Goal: Information Seeking & Learning: Compare options

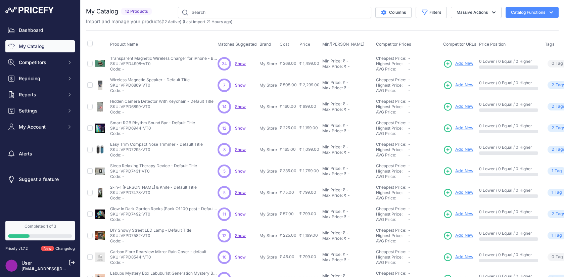
click at [241, 63] on span "Show" at bounding box center [240, 63] width 11 height 5
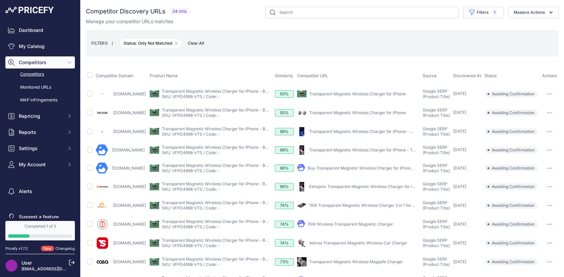
click at [327, 94] on link "Transparent Magnetic Wireless Charger for iPhone" at bounding box center [357, 93] width 97 height 5
click at [349, 131] on link "Transparent Magnetic Wireless Charger for iPhone - My Store" at bounding box center [368, 131] width 118 height 5
click at [343, 148] on link "Transparent Magnetic Wireless Charger for iPhone - TomShop" at bounding box center [368, 149] width 119 height 5
click at [347, 169] on link "Buy Transparent Magnetic Wireless Charger for iPhone in ..." at bounding box center [365, 168] width 114 height 5
click at [338, 186] on link "Eshopnix Transparent Magnetic Wireless Charger for iPhone" at bounding box center [366, 186] width 115 height 5
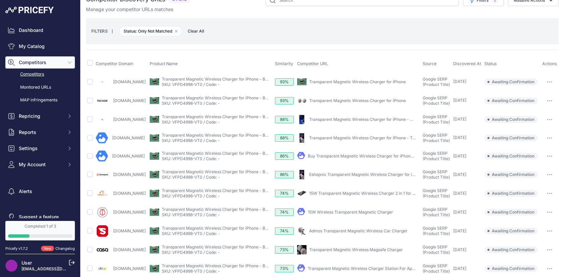
scroll to position [12, 0]
click at [327, 229] on link "Admos Transparent Magnetic Wireless Car Charger" at bounding box center [358, 230] width 98 height 5
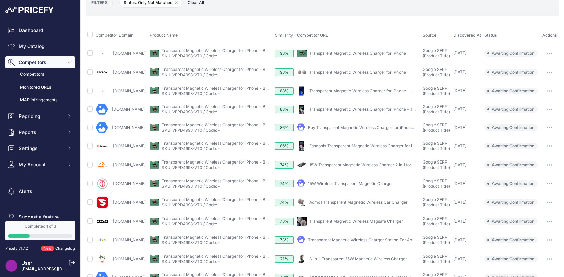
scroll to position [42, 0]
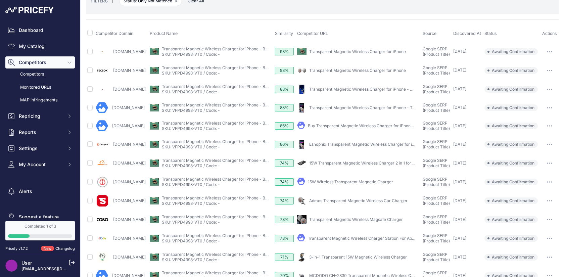
click at [342, 219] on link "Transparent Magnetic Wireless Magsafe Charger" at bounding box center [356, 219] width 94 height 5
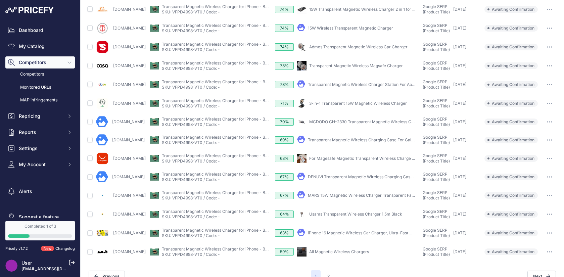
scroll to position [207, 0]
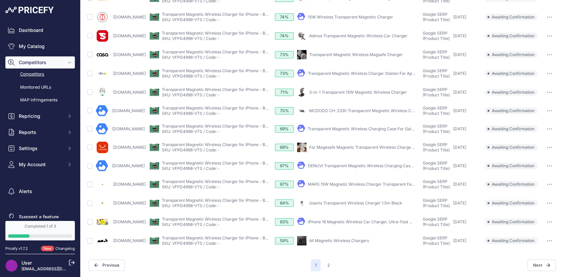
click at [337, 221] on link "iPhone 16 Magnetic Wireless Car Charger, Ultra-Fast ..." at bounding box center [360, 221] width 104 height 5
click at [327, 165] on link "DENUVI Transparent Magnetic Wireless Charging Case for ..." at bounding box center [365, 165] width 115 height 5
click at [348, 147] on link "For Magesafe Magnetic Transparent Wireless Charge ..." at bounding box center [362, 147] width 106 height 5
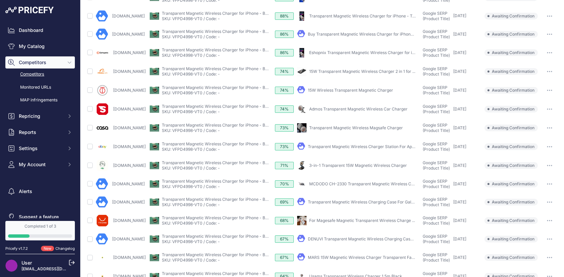
scroll to position [112, 0]
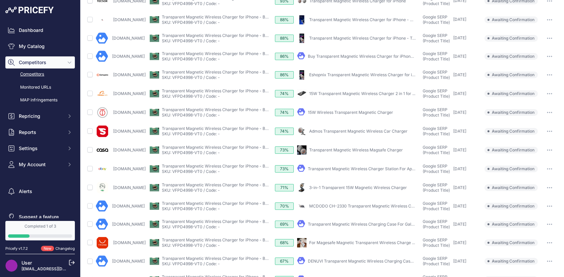
click at [337, 150] on link "Transparent Magnetic Wireless Magsafe Charger" at bounding box center [356, 149] width 94 height 5
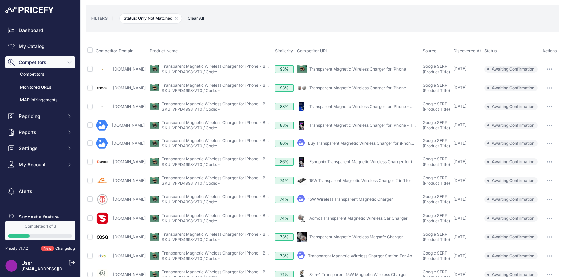
scroll to position [25, 0]
click at [339, 126] on link "Transparent Magnetic Wireless Charger for iPhone - TomShop" at bounding box center [368, 125] width 119 height 5
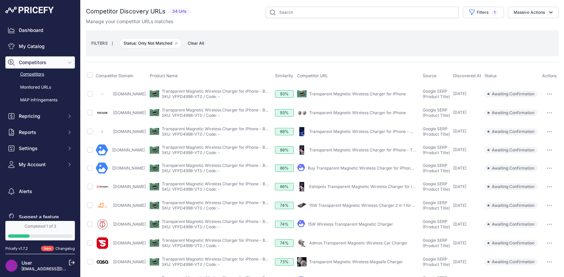
click at [354, 114] on link "Transparent Magnetic Wireless Charger for iPhone" at bounding box center [357, 112] width 97 height 5
